Goal: Task Accomplishment & Management: Use online tool/utility

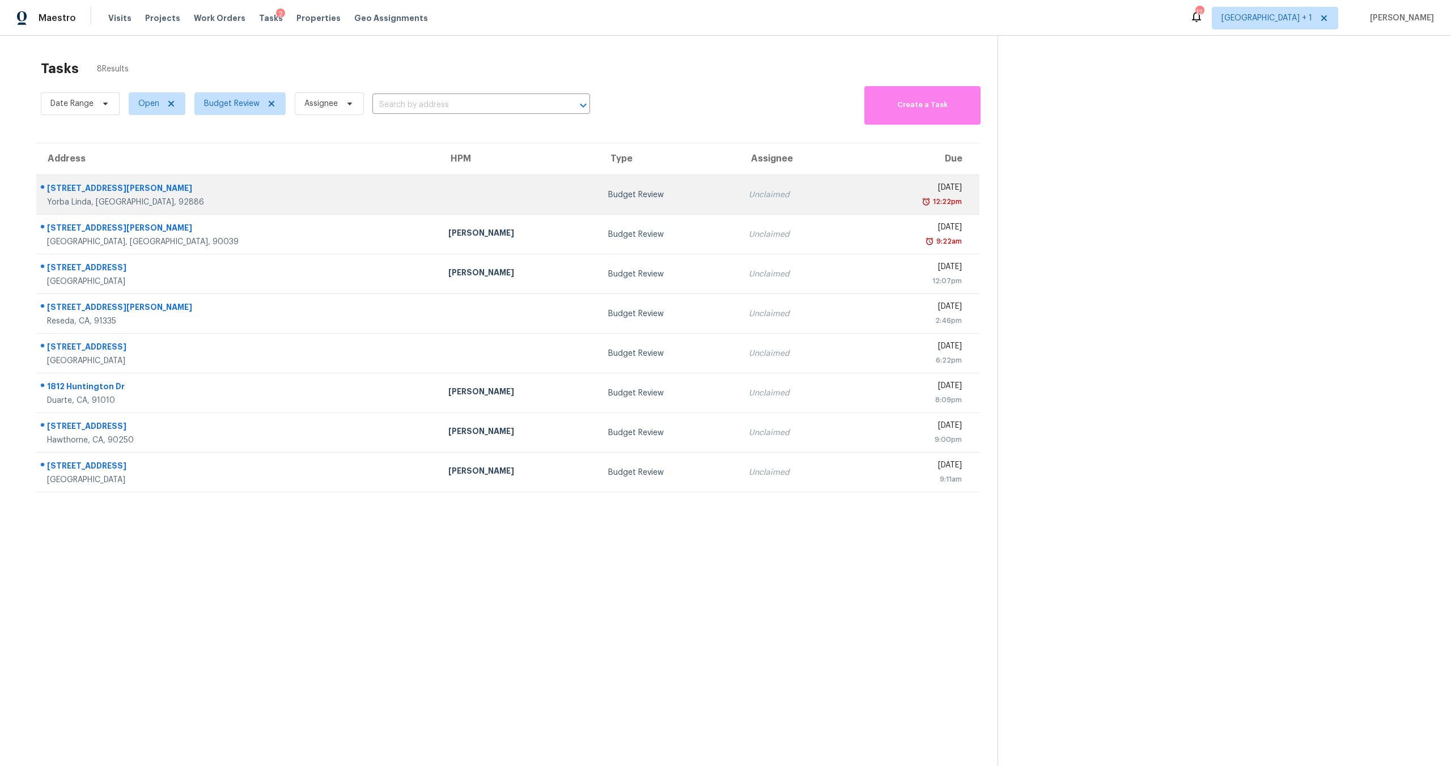
click at [439, 179] on td at bounding box center [519, 195] width 160 height 40
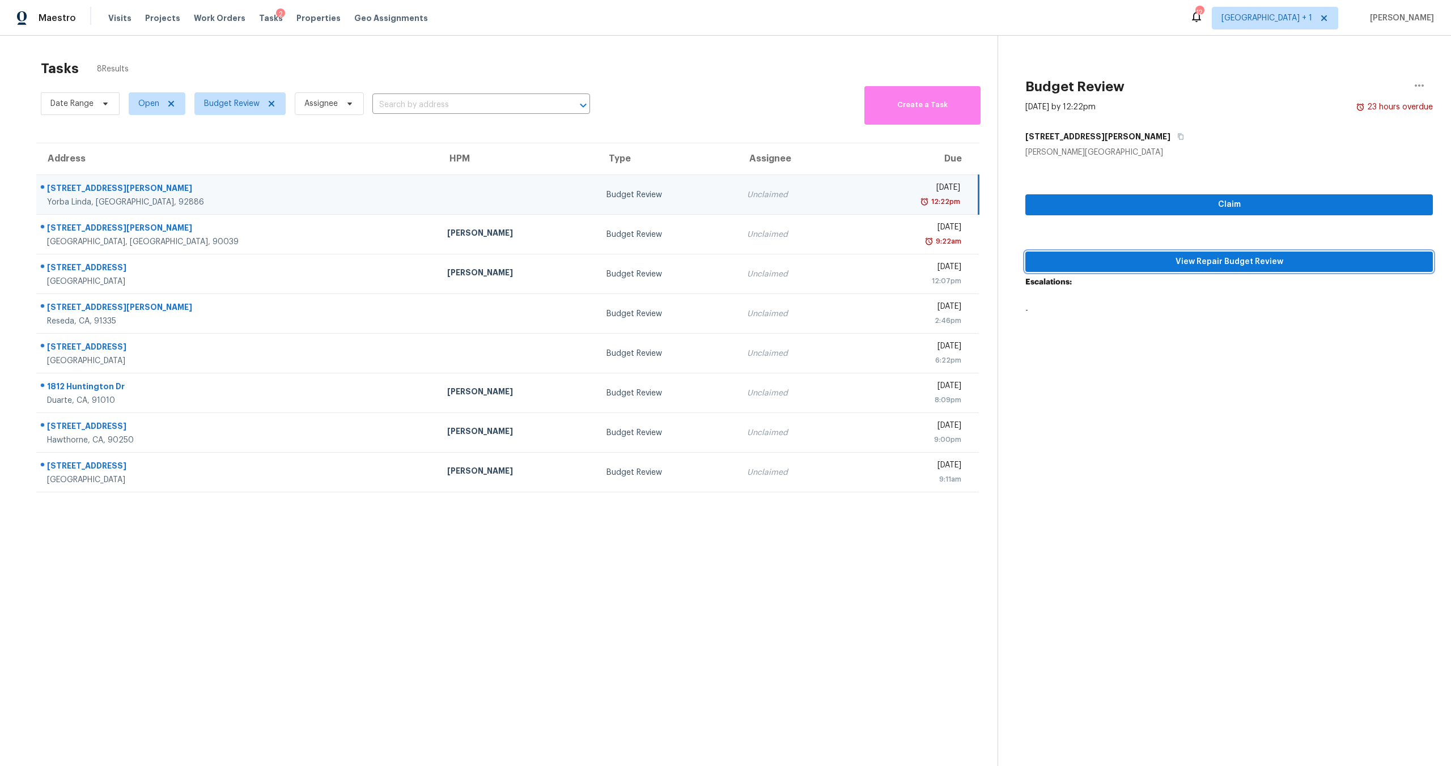
click at [1221, 267] on span "View Repair Budget Review" at bounding box center [1228, 262] width 389 height 14
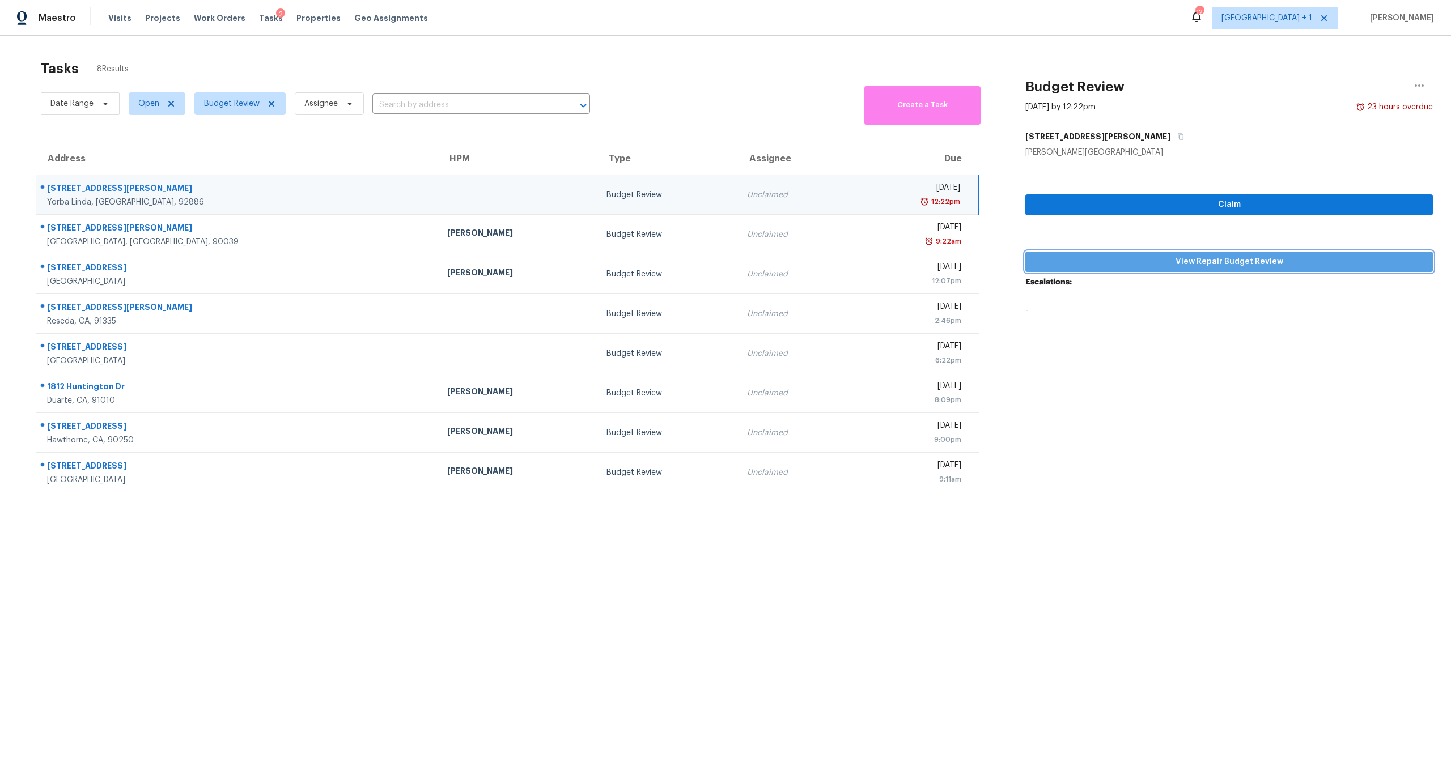
click at [1136, 260] on span "View Repair Budget Review" at bounding box center [1228, 262] width 389 height 14
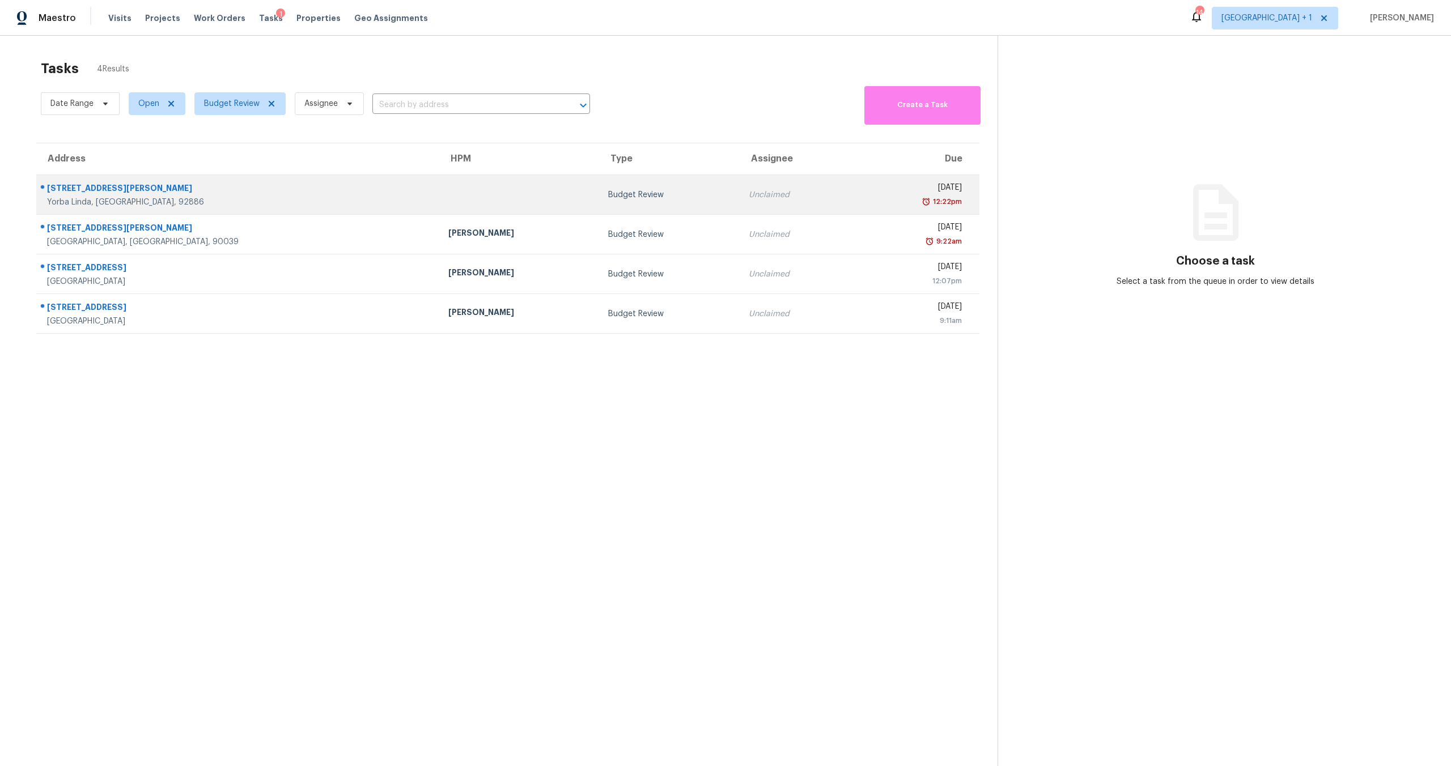
click at [861, 201] on div "12:22pm" at bounding box center [911, 201] width 101 height 11
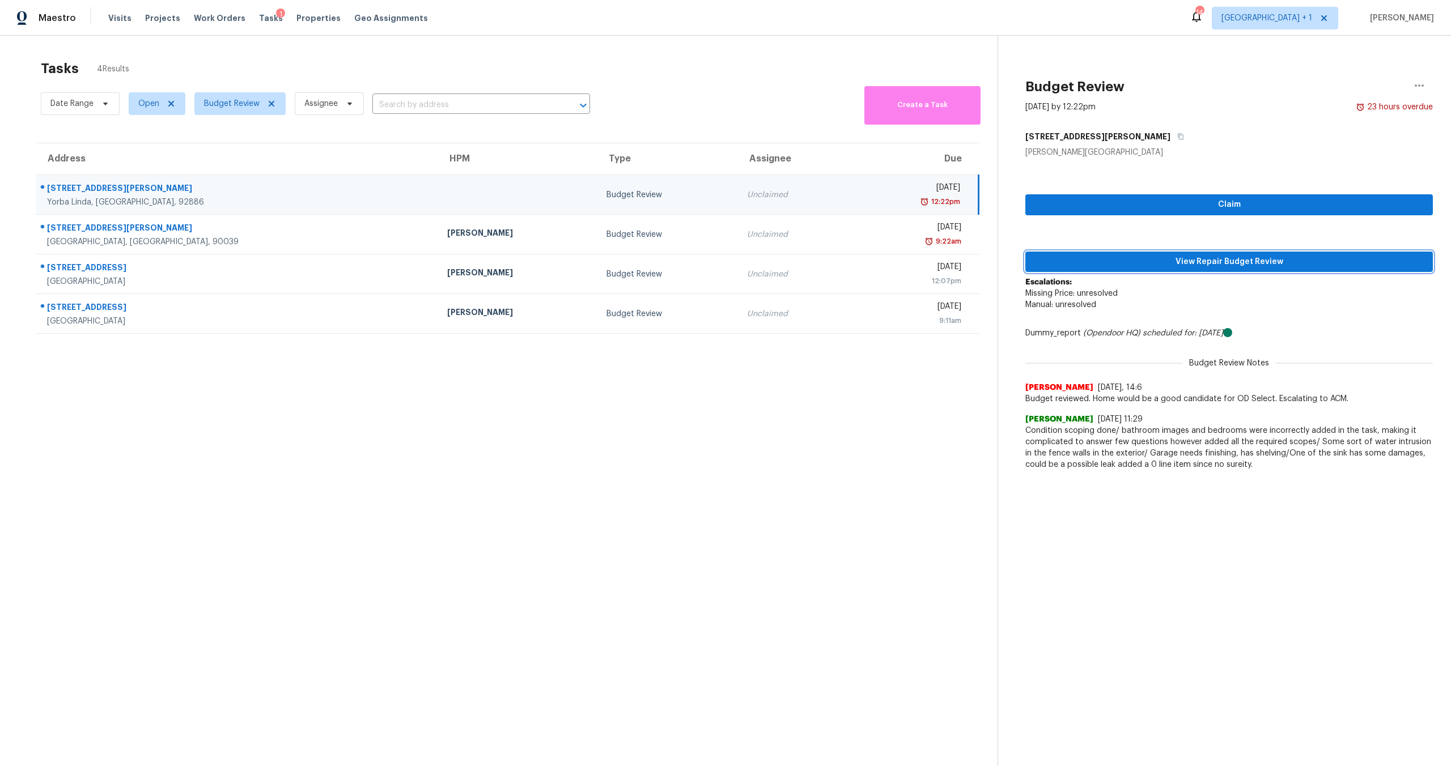
click at [1244, 258] on span "View Repair Budget Review" at bounding box center [1228, 262] width 389 height 14
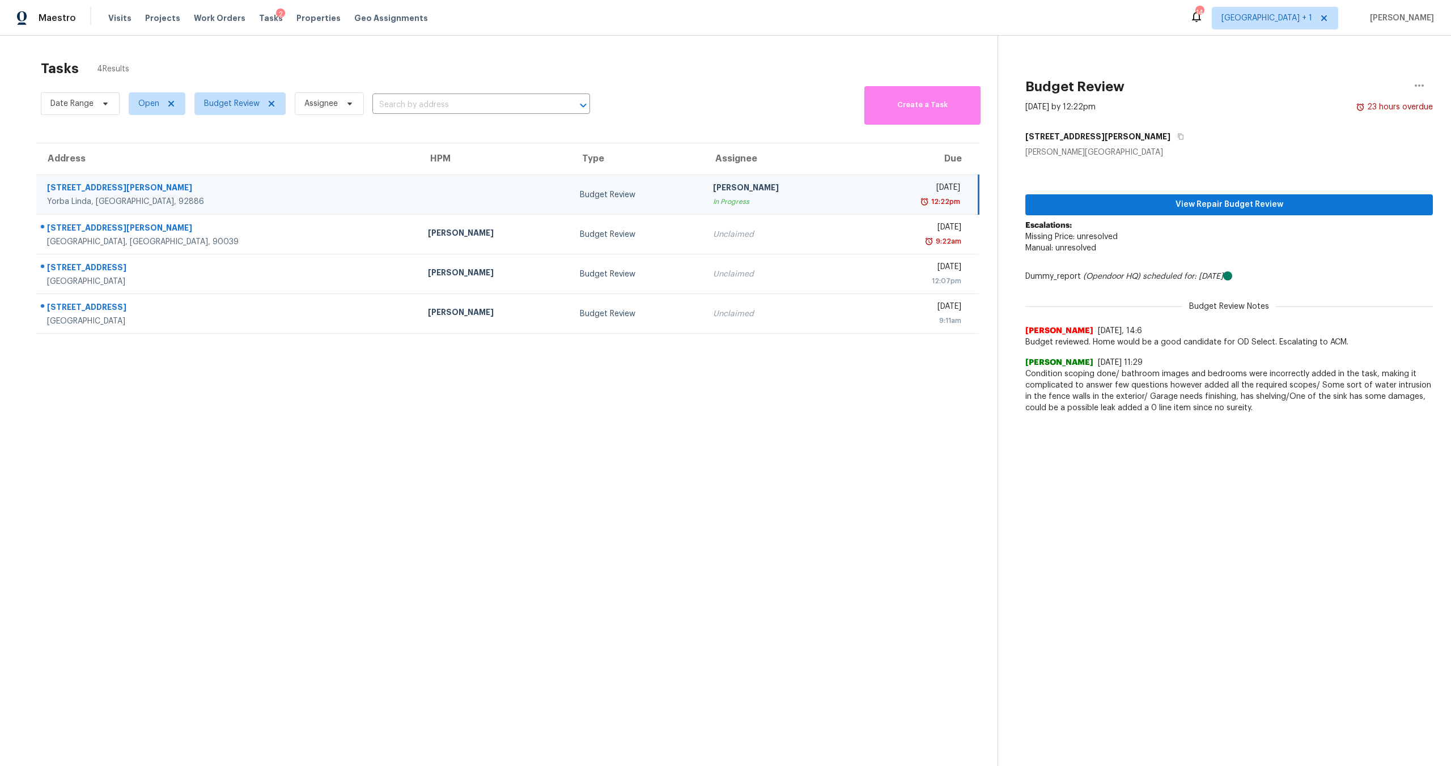
click at [554, 59] on div "Tasks 4 Results" at bounding box center [519, 68] width 957 height 29
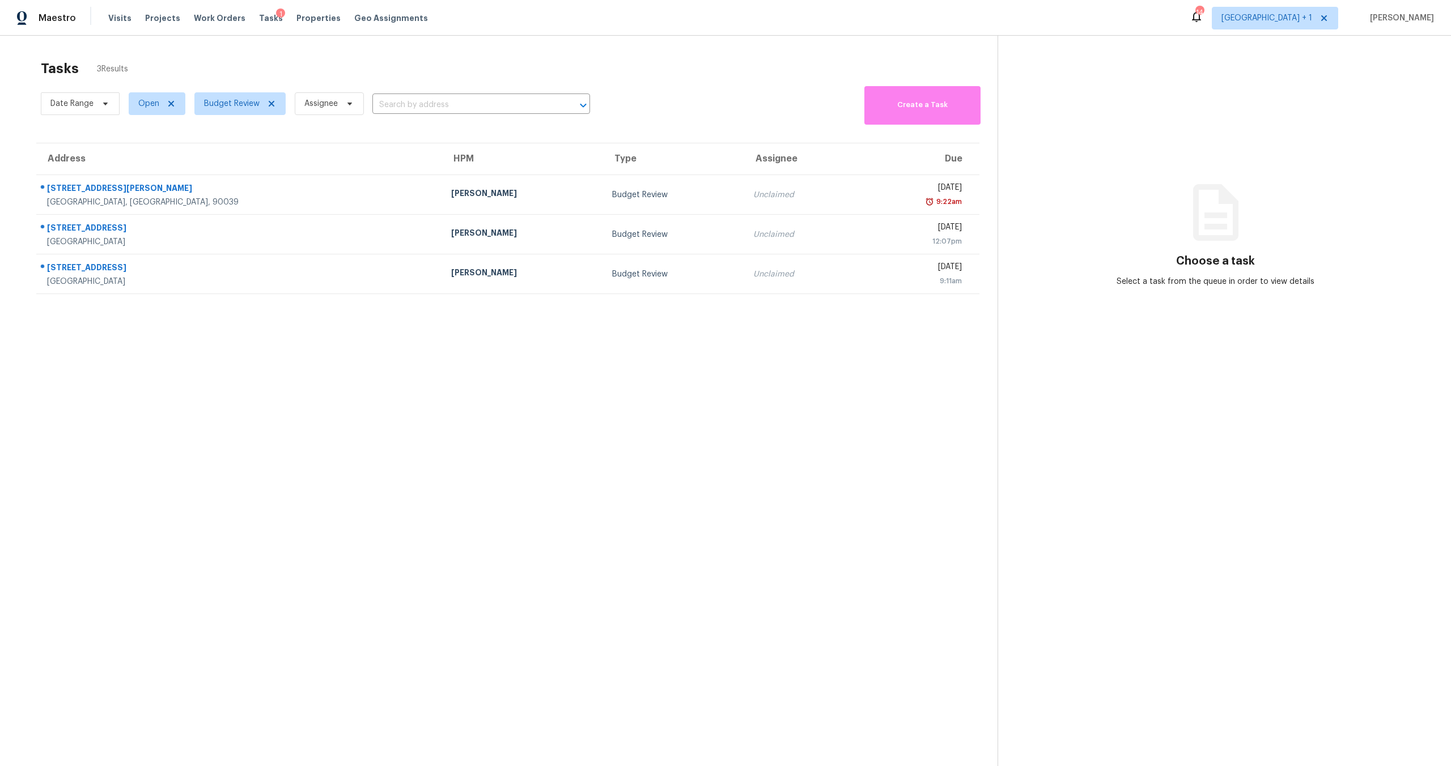
click at [247, 446] on section "Tasks 3 Results Date Range Open Budget Review Assignee ​ Create a Task Address …" at bounding box center [507, 428] width 979 height 748
click at [629, 404] on section "Tasks 3 Results Date Range Open Budget Review Assignee ​ Create a Task Address …" at bounding box center [507, 428] width 979 height 748
click at [301, 412] on section "Tasks 3 Results Date Range Open Budget Review Assignee ​ Create a Task Address …" at bounding box center [507, 428] width 979 height 748
click at [818, 442] on section "Tasks 3 Results Date Range Open Budget Review Assignee ​ Create a Task Address …" at bounding box center [507, 428] width 979 height 748
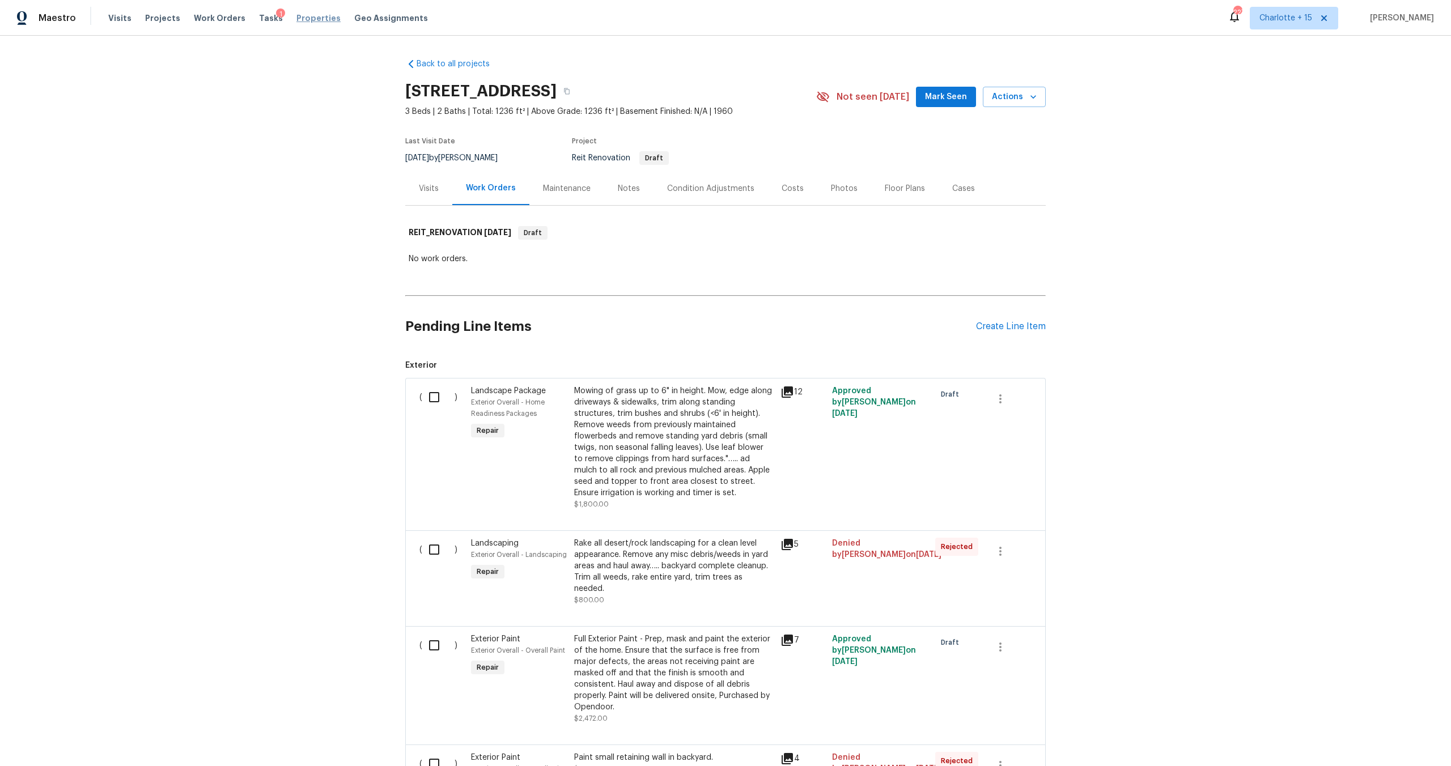
click at [309, 22] on span "Properties" at bounding box center [318, 17] width 44 height 11
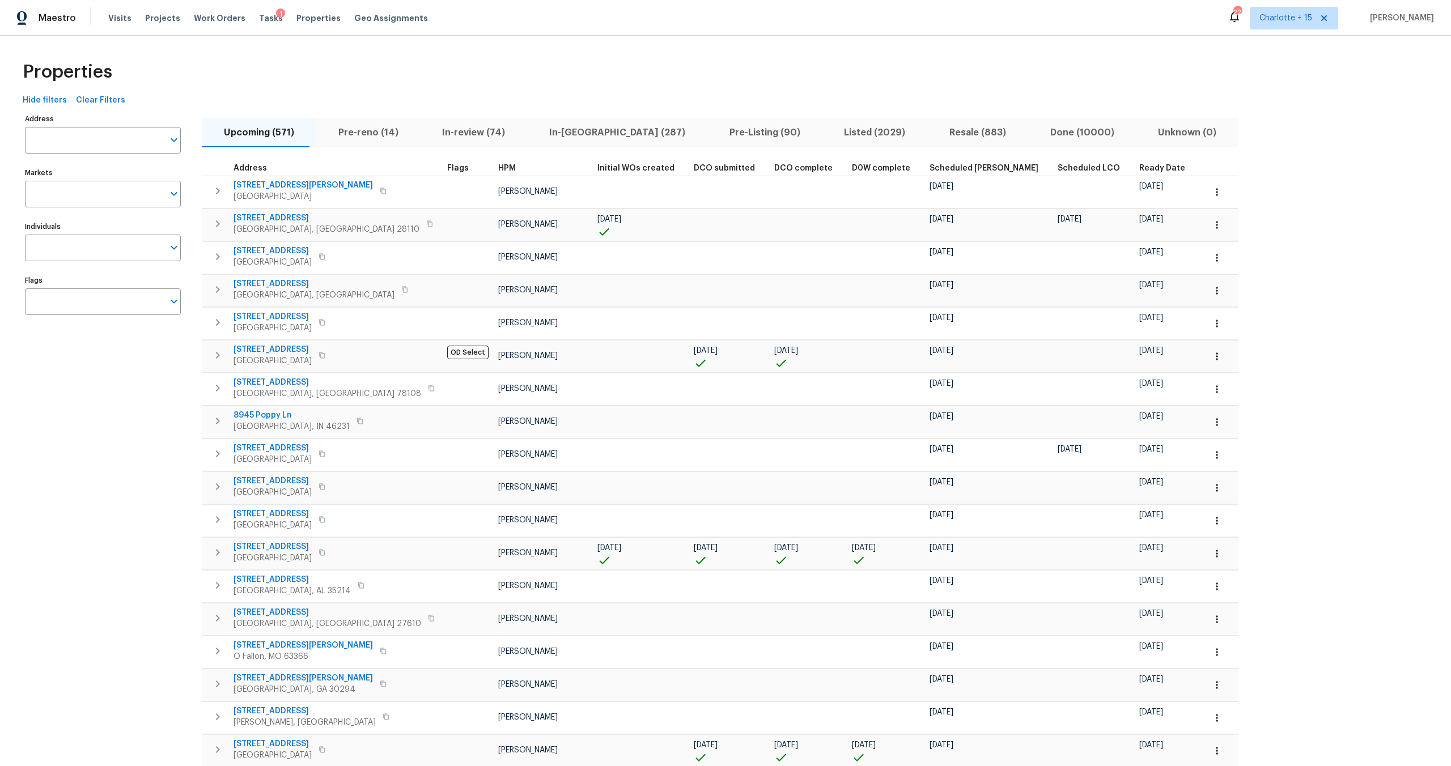
click at [467, 86] on div "Properties" at bounding box center [725, 72] width 1415 height 36
click at [317, 87] on div "Properties" at bounding box center [725, 72] width 1415 height 36
click at [389, 66] on div "Properties" at bounding box center [725, 72] width 1415 height 36
click at [431, 63] on div "Properties" at bounding box center [725, 72] width 1415 height 36
click at [374, 74] on div "Properties" at bounding box center [725, 72] width 1415 height 36
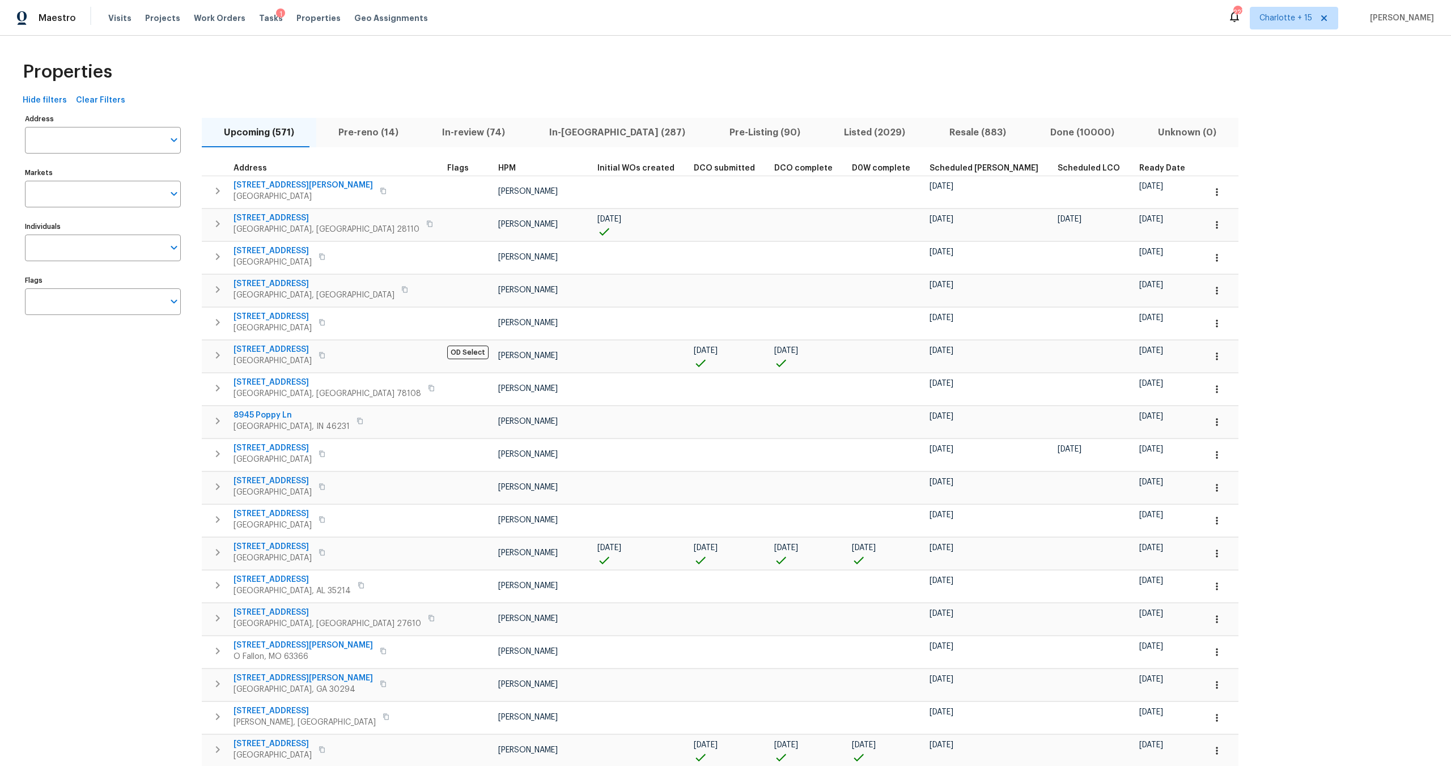
click at [255, 68] on div "Properties" at bounding box center [725, 72] width 1415 height 36
click at [338, 90] on div "Hide filters Clear Filters" at bounding box center [725, 100] width 1415 height 21
click at [283, 76] on div "Properties" at bounding box center [725, 72] width 1415 height 36
click at [334, 54] on div "Properties" at bounding box center [725, 72] width 1415 height 36
click at [253, 79] on div "Properties" at bounding box center [725, 72] width 1415 height 36
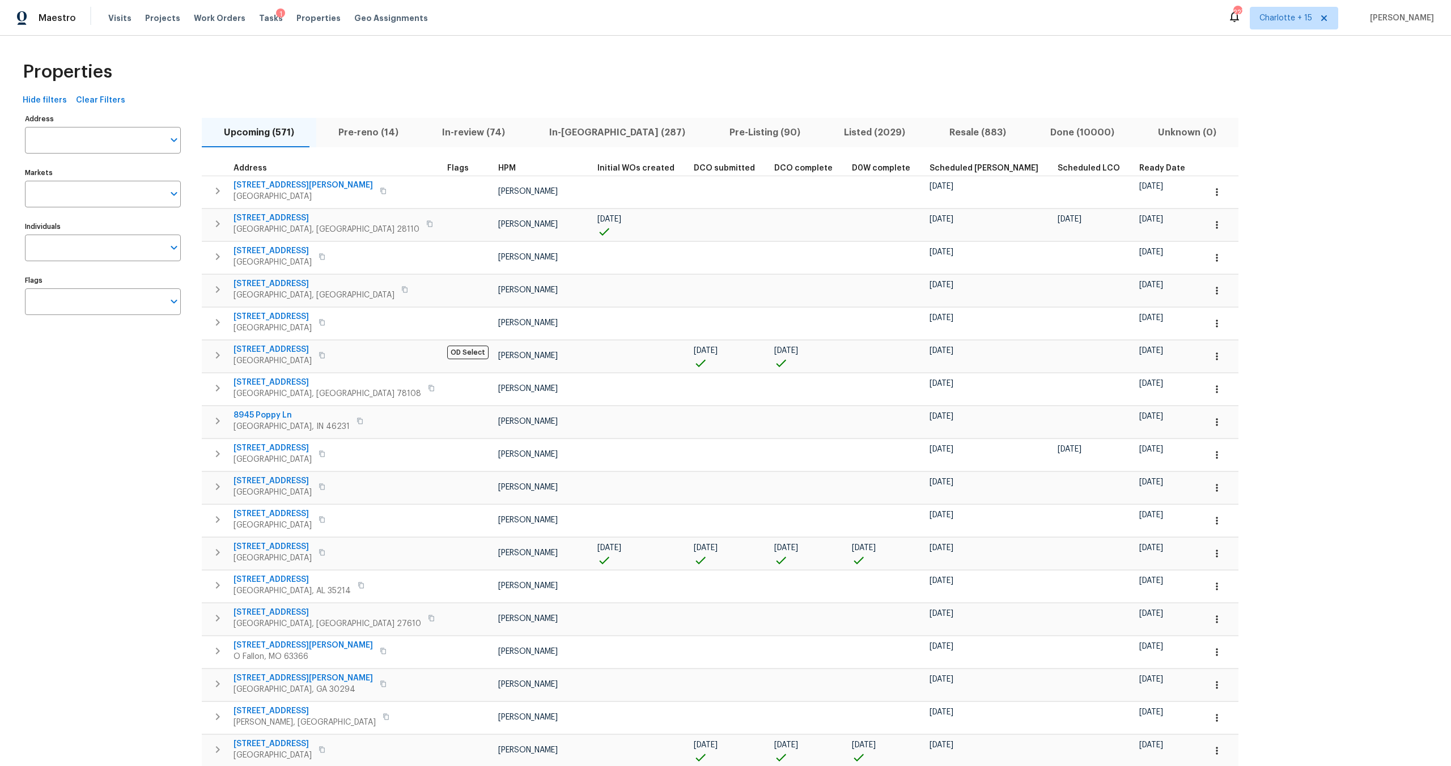
click at [222, 67] on div "Properties" at bounding box center [725, 72] width 1415 height 36
click at [278, 77] on div "Properties" at bounding box center [725, 72] width 1415 height 36
click at [190, 72] on div "Properties" at bounding box center [725, 72] width 1415 height 36
click at [261, 84] on div "Properties" at bounding box center [725, 72] width 1415 height 36
click at [167, 78] on div "Properties" at bounding box center [725, 72] width 1415 height 36
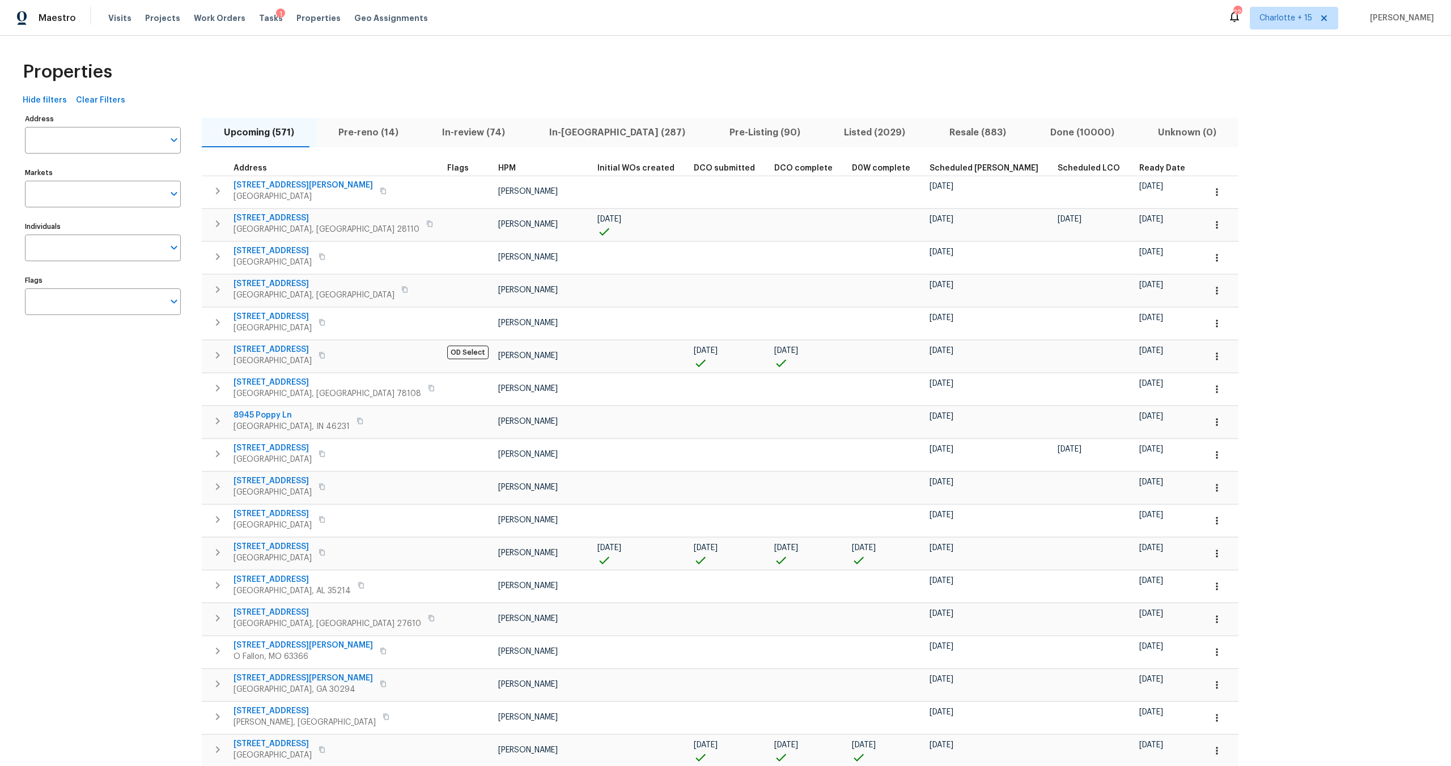
click at [223, 74] on div "Properties" at bounding box center [725, 72] width 1415 height 36
click at [333, 65] on div "Properties" at bounding box center [725, 72] width 1415 height 36
click at [411, 87] on div "Properties" at bounding box center [725, 72] width 1415 height 36
click at [414, 71] on div "Properties" at bounding box center [725, 72] width 1415 height 36
